Goal: Task Accomplishment & Management: Complete application form

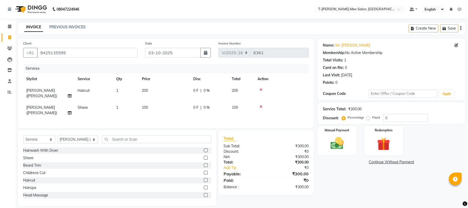
select select "4816"
select select "service"
select select "85177"
click at [121, 135] on input "text" at bounding box center [156, 139] width 109 height 8
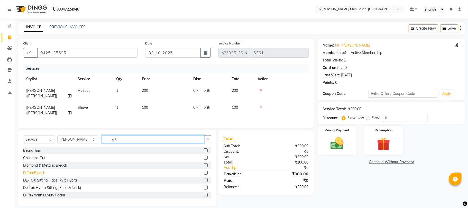
type input "d t"
click at [35, 170] on div "D-Tan/Bleach" at bounding box center [34, 172] width 22 height 5
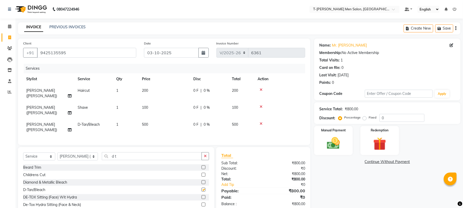
checkbox input "false"
click at [203, 152] on button "button" at bounding box center [204, 156] width 7 height 8
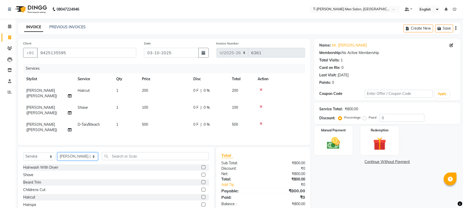
click at [80, 152] on select "Select Stylist Ashok Kumar Gorkh nath (goru) Haneef khan Jaswinder singh (Veeru…" at bounding box center [77, 156] width 41 height 8
select select "29181"
click at [57, 152] on select "Select Stylist Ashok Kumar Gorkh nath (goru) Haneef khan Jaswinder singh (Veeru…" at bounding box center [77, 156] width 41 height 8
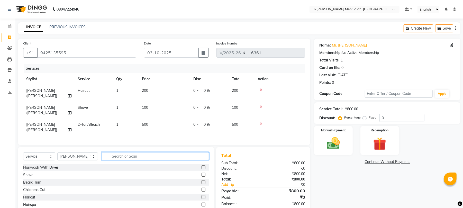
click at [132, 152] on input "text" at bounding box center [155, 156] width 107 height 8
type input "cl"
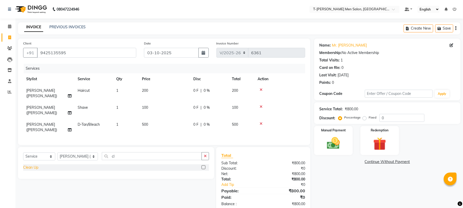
click at [33, 165] on div "Clean Up" at bounding box center [30, 167] width 15 height 5
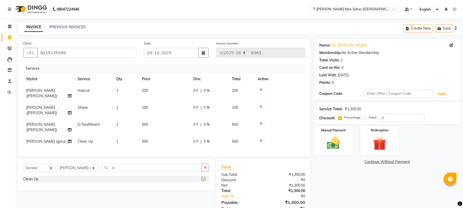
checkbox input "false"
click at [72, 164] on select "Select Stylist Ashok Kumar Gorkh nath (goru) Haneef khan Jaswinder singh (Veeru…" at bounding box center [77, 168] width 41 height 8
click at [57, 164] on select "Select Stylist Ashok Kumar Gorkh nath (goru) Haneef khan Jaswinder singh (Veeru…" at bounding box center [77, 168] width 41 height 8
click at [205, 164] on button "button" at bounding box center [204, 168] width 7 height 8
click at [32, 191] on div "Beard Trim" at bounding box center [32, 193] width 18 height 5
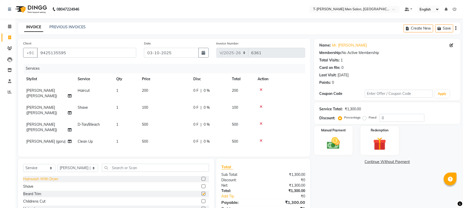
checkbox input "false"
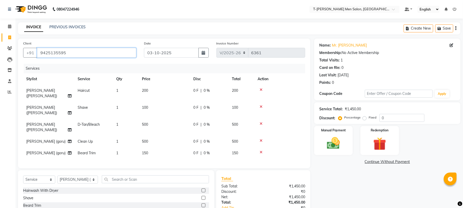
drag, startPoint x: 73, startPoint y: 53, endPoint x: 0, endPoint y: 39, distance: 74.5
click at [0, 39] on app-home "08047224946 Select Location × T-rex Men Salon, Morena Default Panel My Panel En…" at bounding box center [231, 127] width 463 height 254
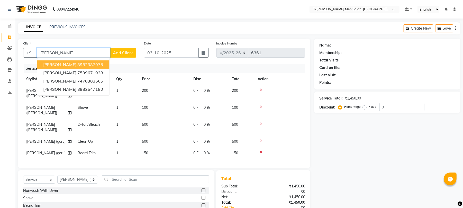
click at [95, 63] on ngb-highlight "8982387075" at bounding box center [90, 64] width 26 height 5
type input "8982387075"
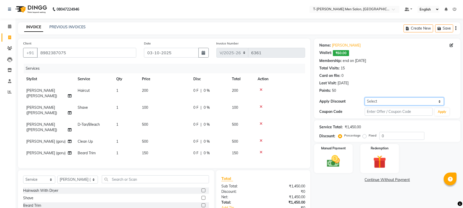
click at [408, 100] on select "Select Membership → T - Rex Membership (wtih W end 10% & W day 20)%" at bounding box center [403, 101] width 79 height 8
select select "1: Object"
click at [364, 97] on select "Select Membership → T - Rex Membership (wtih W end 10% & W day 20)%" at bounding box center [403, 101] width 79 height 8
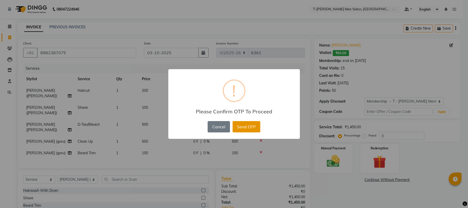
click at [248, 124] on button "Send OTP" at bounding box center [246, 126] width 28 height 11
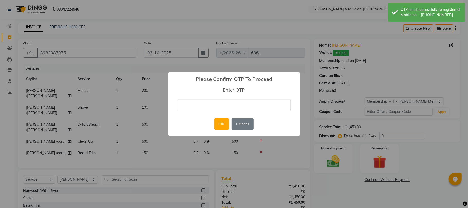
click at [250, 106] on input "text" at bounding box center [233, 105] width 113 height 12
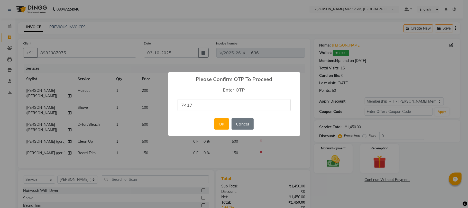
type input "7417"
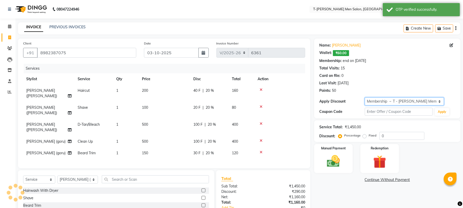
type input "20"
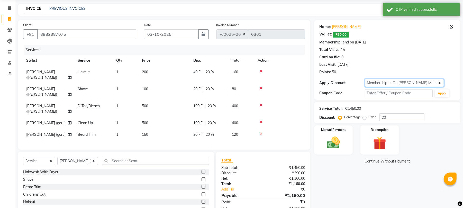
scroll to position [34, 0]
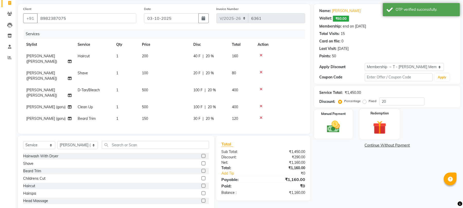
click at [395, 126] on div "Redemption" at bounding box center [379, 124] width 40 height 30
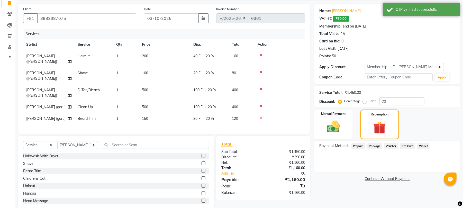
click at [422, 144] on span "Wallet" at bounding box center [423, 146] width 12 height 6
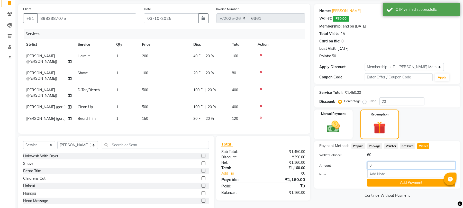
drag, startPoint x: 378, startPoint y: 165, endPoint x: 289, endPoint y: 171, distance: 89.6
click at [290, 171] on div "Client +91 8982387075 Date 03-10-2025 Invoice Number V/2025 V/2025-26 6361 Serv…" at bounding box center [239, 107] width 450 height 207
type input "60"
click at [379, 182] on button "Add Payment" at bounding box center [411, 183] width 88 height 8
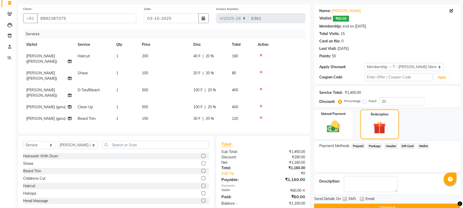
click at [303, 189] on icon at bounding box center [303, 191] width 3 height 4
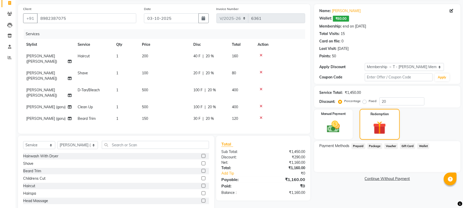
click at [389, 126] on img at bounding box center [379, 127] width 21 height 16
click at [423, 144] on span "Wallet" at bounding box center [423, 146] width 12 height 6
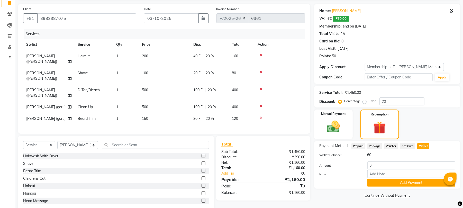
click at [421, 145] on span "Wallet" at bounding box center [423, 146] width 12 height 6
click at [389, 146] on span "Voucher" at bounding box center [391, 146] width 14 height 6
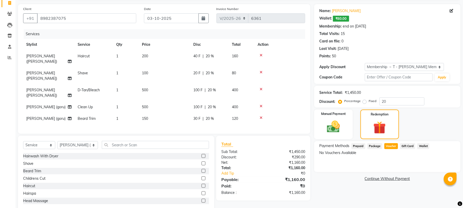
click at [409, 147] on span "Gift Card" at bounding box center [407, 146] width 15 height 6
click at [422, 144] on span "Wallet" at bounding box center [423, 146] width 12 height 6
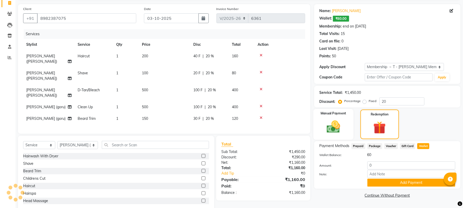
click at [326, 124] on img at bounding box center [333, 127] width 22 height 16
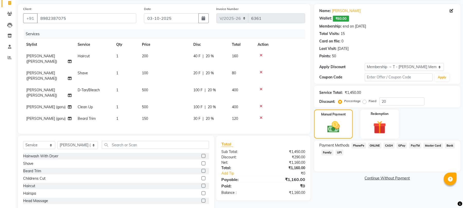
click at [378, 145] on span "ONLINE" at bounding box center [374, 146] width 13 height 6
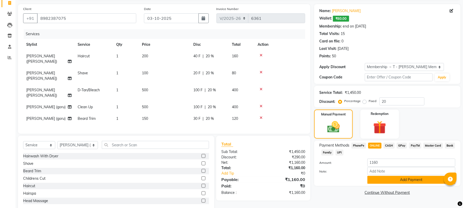
click at [388, 178] on button "Add Payment" at bounding box center [411, 180] width 88 height 8
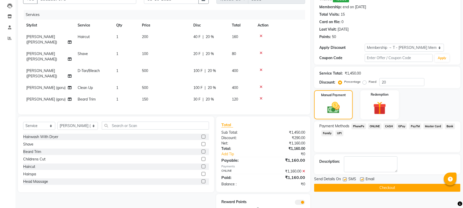
scroll to position [60, 0]
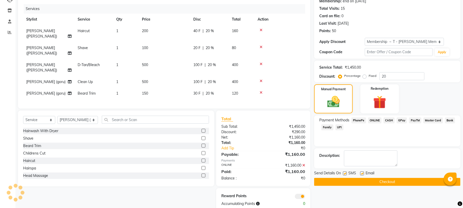
click at [361, 173] on label at bounding box center [362, 173] width 4 height 4
click at [361, 173] on input "checkbox" at bounding box center [361, 173] width 3 height 3
checkbox input "false"
click at [363, 179] on button "Checkout" at bounding box center [387, 182] width 146 height 8
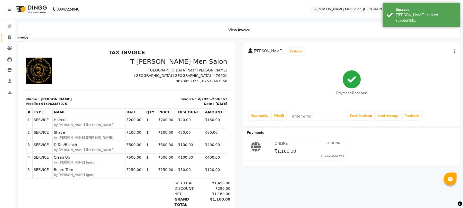
click at [5, 39] on span at bounding box center [9, 38] width 9 height 6
select select "service"
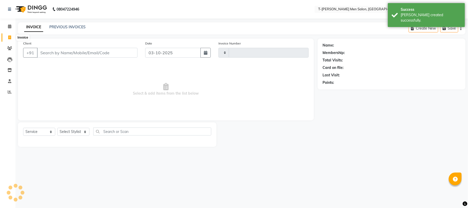
type input "6362"
select select "4816"
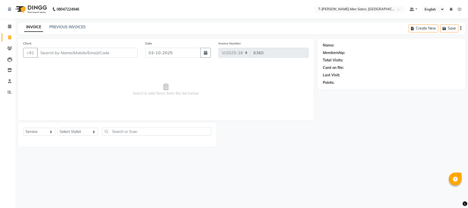
select select "4816"
select select "service"
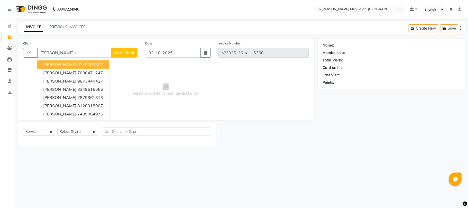
click at [104, 64] on button "Monu Sharma 8349083302" at bounding box center [73, 64] width 72 height 8
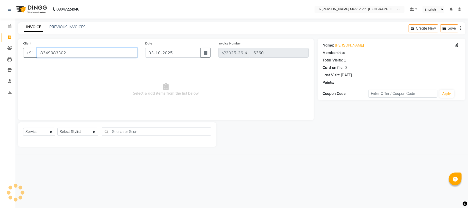
drag, startPoint x: 97, startPoint y: 50, endPoint x: 0, endPoint y: 87, distance: 103.9
click at [0, 87] on app-home "08047224946 Select Location × T-rex Men Salon, Morena Default Panel My Panel En…" at bounding box center [234, 77] width 468 height 154
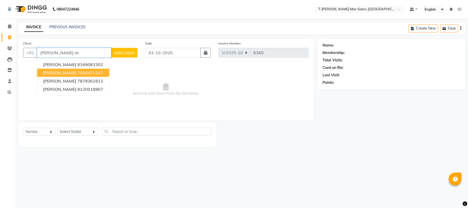
click at [88, 69] on button "Monu Sharma 7000471247" at bounding box center [73, 73] width 72 height 8
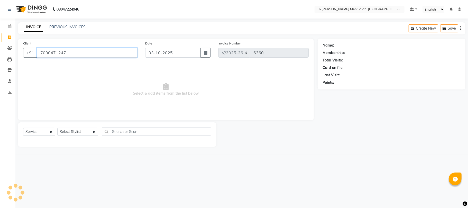
type input "7000471247"
click at [349, 46] on link "Monu Sharma" at bounding box center [349, 45] width 29 height 5
drag, startPoint x: 78, startPoint y: 57, endPoint x: 0, endPoint y: 55, distance: 77.6
click at [0, 55] on app-home "08047224946 Select Location × T-rex Men Salon, Morena Default Panel My Panel En…" at bounding box center [234, 77] width 468 height 154
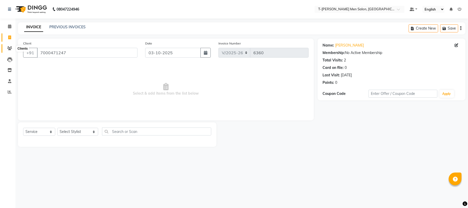
click at [8, 48] on icon at bounding box center [9, 48] width 5 height 4
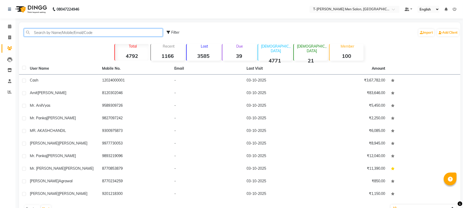
click at [90, 35] on input "text" at bounding box center [93, 33] width 139 height 8
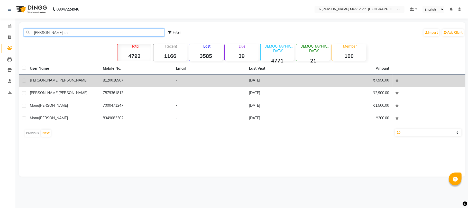
type input "monu sh"
click at [166, 79] on td "8120018907" at bounding box center [136, 80] width 73 height 13
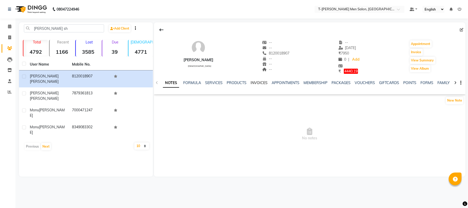
click at [254, 82] on link "INVOICES" at bounding box center [258, 82] width 17 height 5
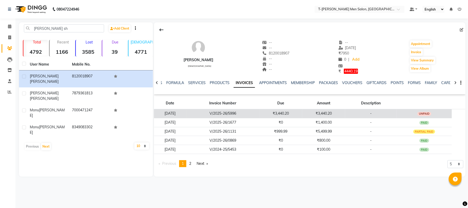
click at [288, 112] on td "₹3,440.20" at bounding box center [280, 113] width 43 height 9
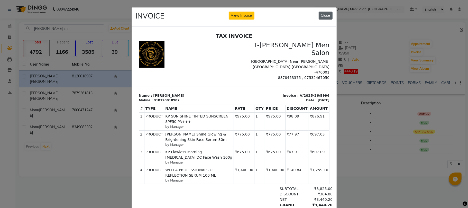
click at [321, 14] on button "Close" at bounding box center [326, 16] width 14 height 8
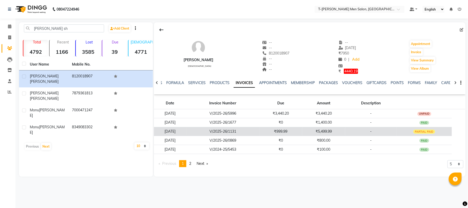
click at [364, 130] on td "-" at bounding box center [370, 131] width 51 height 9
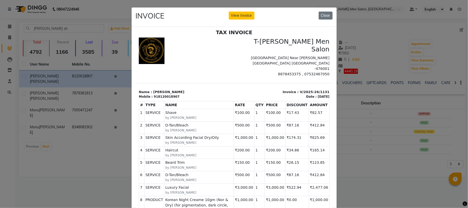
click at [324, 11] on div "INVOICE View Invoice Close" at bounding box center [234, 16] width 205 height 19
click at [322, 17] on button "Close" at bounding box center [326, 16] width 14 height 8
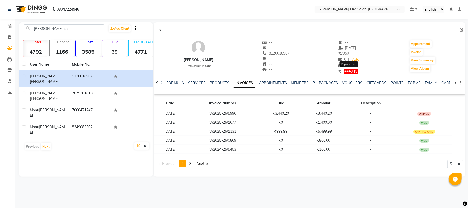
click at [351, 70] on span "4440.19" at bounding box center [351, 71] width 14 height 5
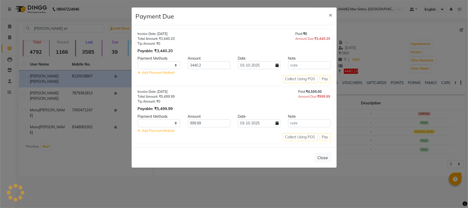
select select "1"
click at [330, 17] on span "×" at bounding box center [331, 15] width 4 height 8
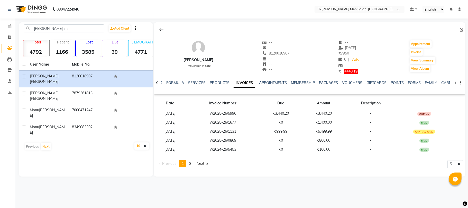
drag, startPoint x: 293, startPoint y: 52, endPoint x: 287, endPoint y: 51, distance: 5.8
click at [290, 53] on div "Mr. Monu Sharma male -- -- 8120018907 -- -- -- -- 21-09-2025 ₹ 7950 0 | Add ₹ 4…" at bounding box center [309, 54] width 311 height 39
drag, startPoint x: 287, startPoint y: 49, endPoint x: 297, endPoint y: 54, distance: 10.7
click at [297, 54] on div "Mr. Monu Sharma male -- -- 8120018907 Mobile No. -- -- -- -- 21-09-2025 ₹ 7950 …" at bounding box center [309, 54] width 311 height 39
copy div "8120018907"
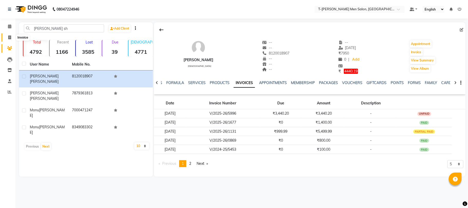
click at [7, 38] on span at bounding box center [9, 38] width 9 height 6
select select "service"
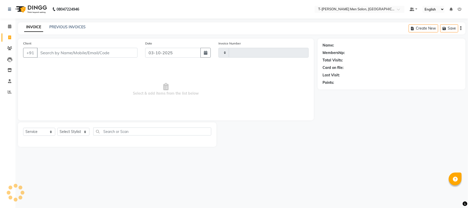
type input "6361"
select select "4816"
click at [83, 57] on input "Client" at bounding box center [87, 53] width 100 height 10
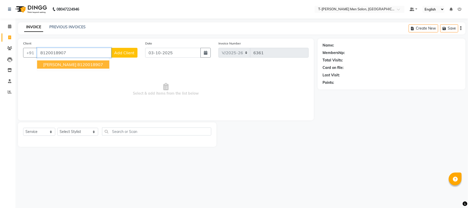
click at [68, 63] on span "Mr. Monu Sharma" at bounding box center [59, 64] width 33 height 5
type input "8120018907"
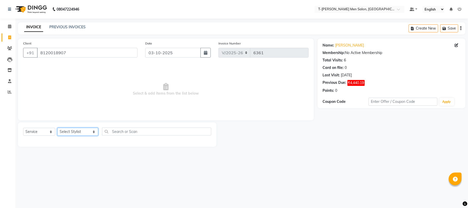
click at [81, 133] on select "Select Stylist Ashok Kumar Gorkh nath (goru) Haneef khan Jaswinder singh (Veeru…" at bounding box center [77, 132] width 41 height 8
select select "29178"
click at [57, 128] on select "Select Stylist Ashok Kumar Gorkh nath (goru) Haneef khan Jaswinder singh (Veeru…" at bounding box center [77, 132] width 41 height 8
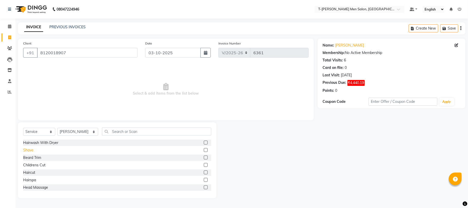
click at [28, 152] on div "Shave" at bounding box center [28, 149] width 10 height 5
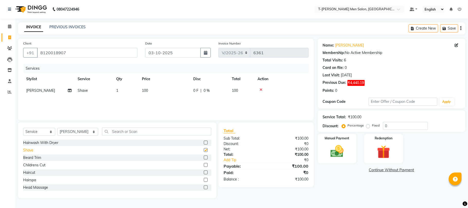
checkbox input "false"
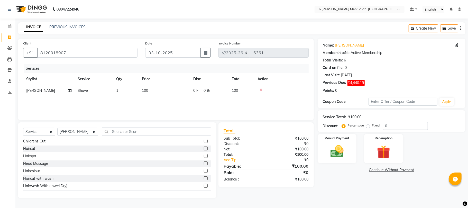
scroll to position [34, 0]
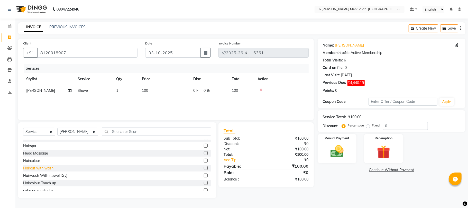
click at [37, 168] on div "Haircut with wash" at bounding box center [38, 167] width 30 height 5
checkbox input "false"
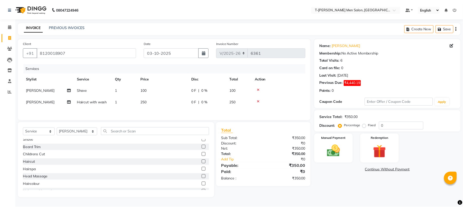
scroll to position [0, 0]
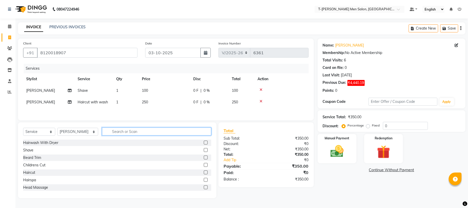
click at [138, 131] on input "text" at bounding box center [156, 131] width 109 height 8
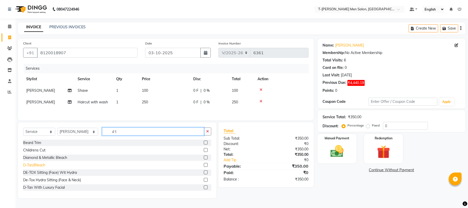
type input "d t"
click at [34, 165] on div "D-Tan/Bleach" at bounding box center [34, 164] width 22 height 5
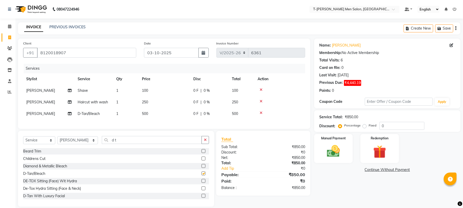
checkbox input "false"
click at [208, 144] on button "button" at bounding box center [204, 140] width 7 height 8
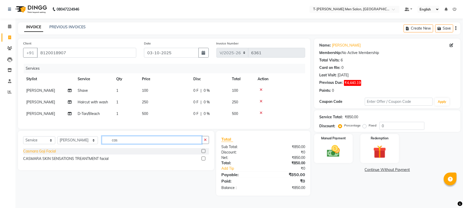
type input "cas"
click at [52, 154] on div "Casmara Goji Facial" at bounding box center [39, 150] width 33 height 5
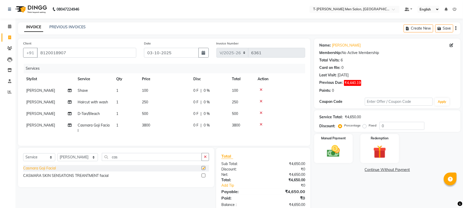
checkbox input "false"
click at [80, 178] on div "CASMARA SKIN SENSATIONS TREANTMENT facial" at bounding box center [65, 175] width 85 height 5
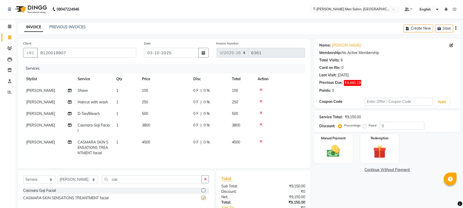
checkbox input "false"
click at [260, 124] on icon at bounding box center [260, 125] width 3 height 4
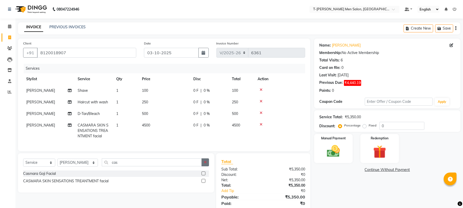
click at [206, 164] on icon "button" at bounding box center [205, 162] width 3 height 4
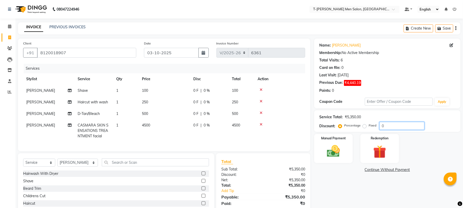
drag, startPoint x: 393, startPoint y: 126, endPoint x: 300, endPoint y: 114, distance: 93.6
click at [303, 114] on div "Client +91 8120018907 Date 03-10-2025 Invoice Number V/2025 V/2025-26 6361 Serv…" at bounding box center [239, 134] width 450 height 190
type input "2"
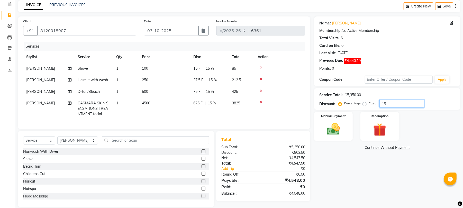
scroll to position [34, 0]
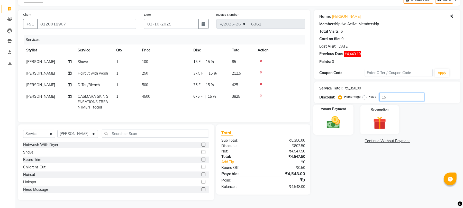
drag, startPoint x: 394, startPoint y: 91, endPoint x: 334, endPoint y: 102, distance: 60.5
click at [334, 102] on div "Name: Mr. Monu Sharma Membership: No Active Membership Total Visits: 6 Card on …" at bounding box center [389, 105] width 150 height 190
type input "20"
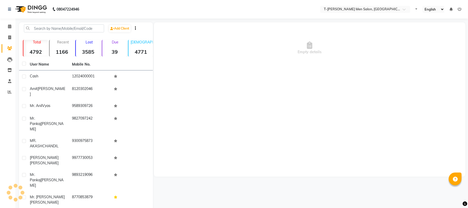
select select "en"
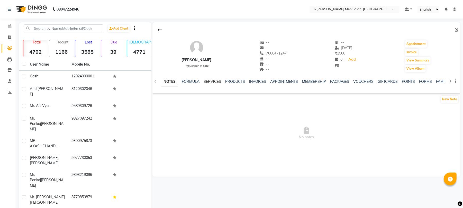
click at [213, 81] on link "SERVICES" at bounding box center [211, 81] width 17 height 5
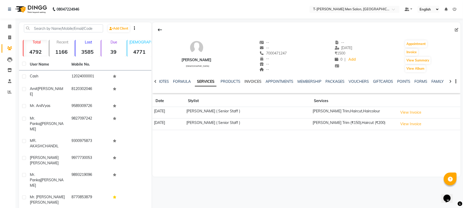
click at [248, 80] on link "INVOICES" at bounding box center [252, 81] width 17 height 5
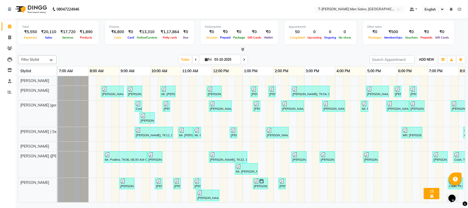
click at [426, 58] on span "ADD NEW" at bounding box center [426, 60] width 15 height 4
click at [406, 84] on link "Add Expense" at bounding box center [414, 83] width 41 height 7
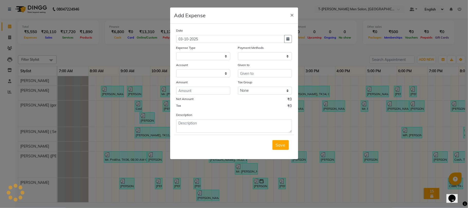
select select
select select "1"
select select "3663"
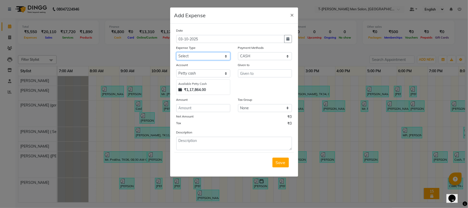
click at [209, 57] on select "Select Advance Salary Bank charges Bank Loan Intrest Recovery Car maintenance C…" at bounding box center [203, 56] width 54 height 8
select select "12220"
click at [176, 52] on select "Select Advance Salary Bank charges Bank Loan Intrest Recovery Car maintenance C…" at bounding box center [203, 56] width 54 height 8
click at [263, 71] on input "text" at bounding box center [265, 73] width 54 height 8
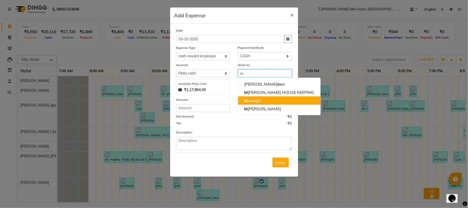
click at [268, 102] on button "M anager" at bounding box center [279, 100] width 82 height 8
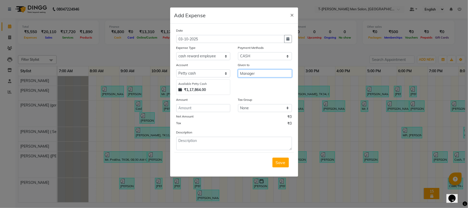
type input "Manager"
click at [217, 105] on input "number" at bounding box center [203, 108] width 54 height 8
type input "100"
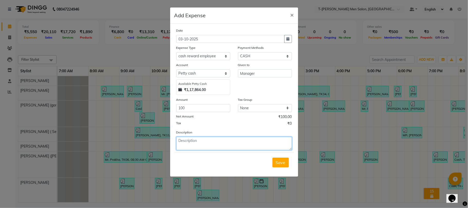
click at [248, 143] on textarea at bounding box center [234, 143] width 116 height 13
type textarea "[PERSON_NAME] 5k"
drag, startPoint x: 283, startPoint y: 164, endPoint x: 278, endPoint y: 161, distance: 4.8
click at [282, 164] on span "Save" at bounding box center [281, 162] width 10 height 5
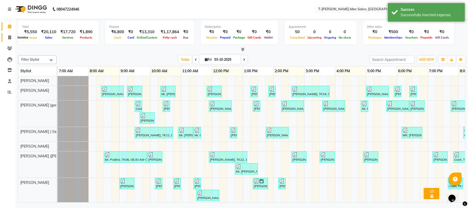
click at [6, 40] on span at bounding box center [9, 38] width 9 height 6
select select "service"
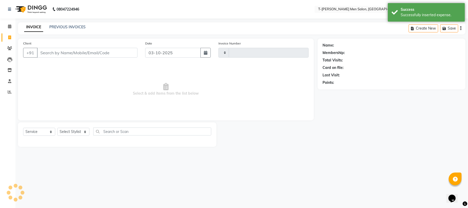
type input "6361"
select select "4816"
